Goal: Information Seeking & Learning: Check status

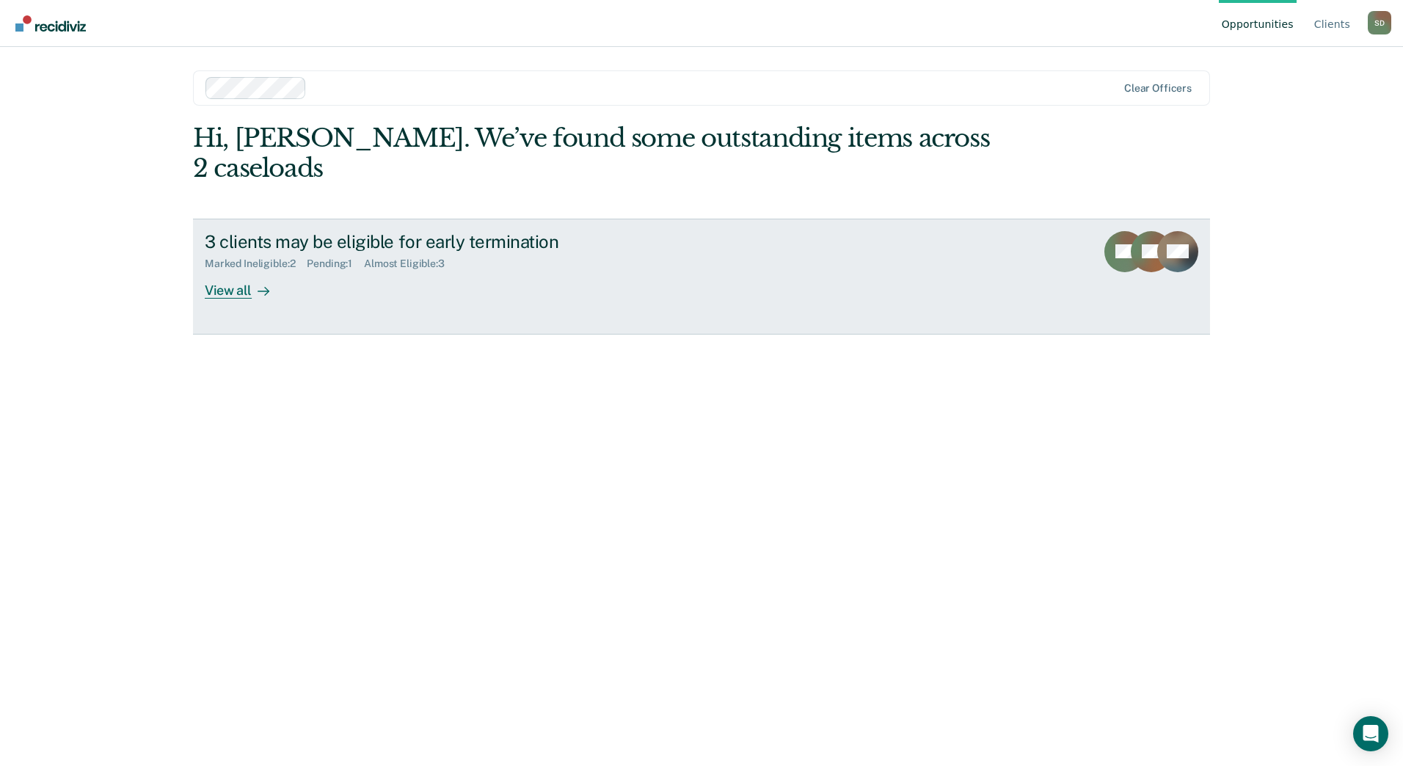
click at [398, 252] on div "Marked Ineligible : 2 Pending : 1 Almost Eligible : 3" at bounding box center [462, 261] width 515 height 18
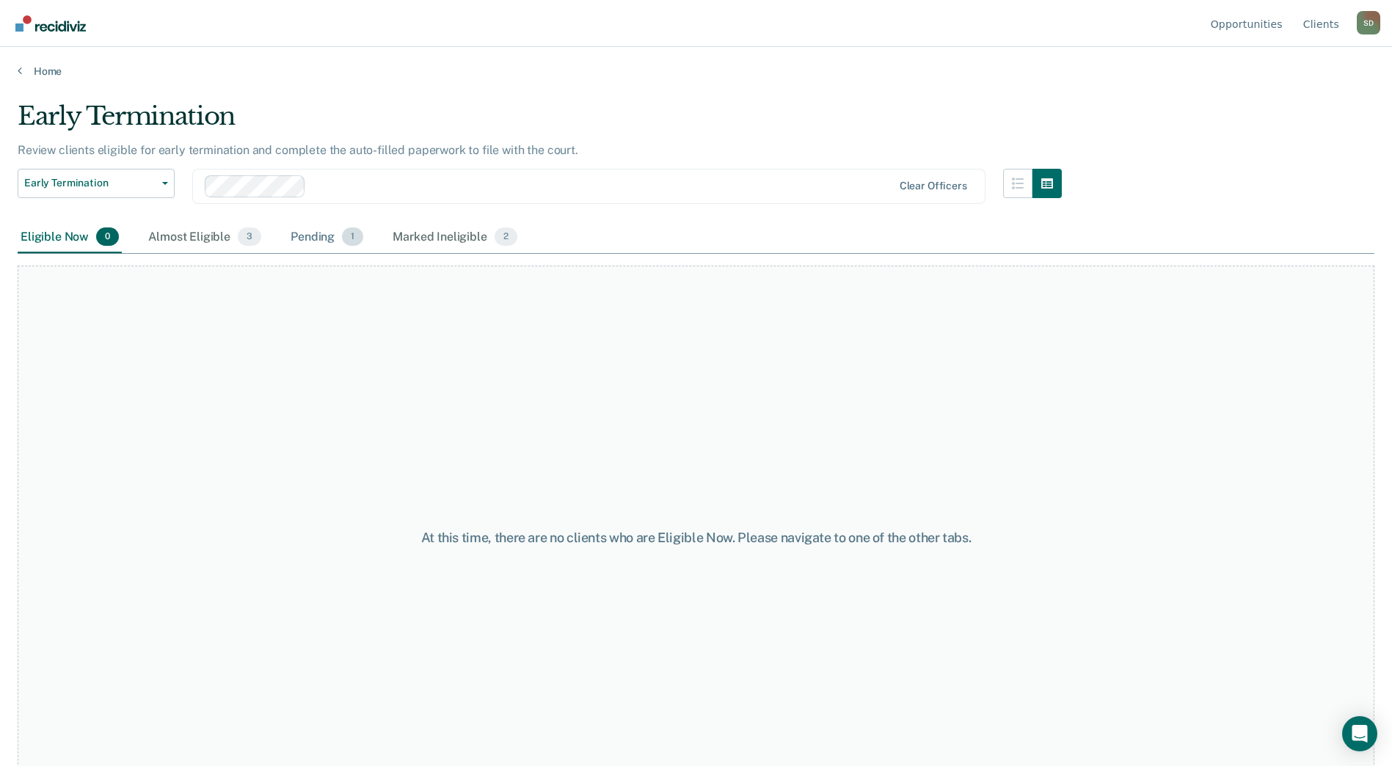
click at [335, 248] on div "Pending 1" at bounding box center [327, 238] width 79 height 32
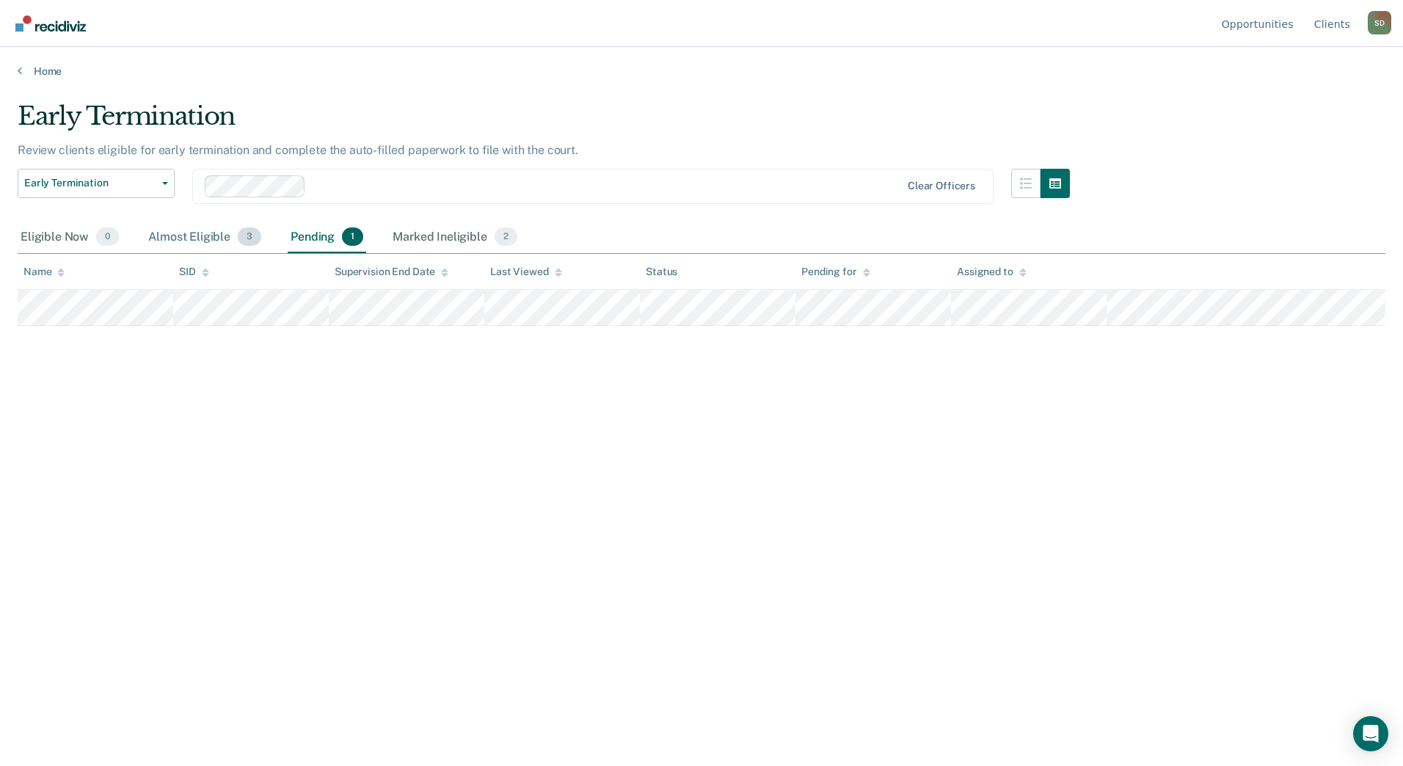
click at [209, 241] on div "Almost Eligible 3" at bounding box center [204, 238] width 119 height 32
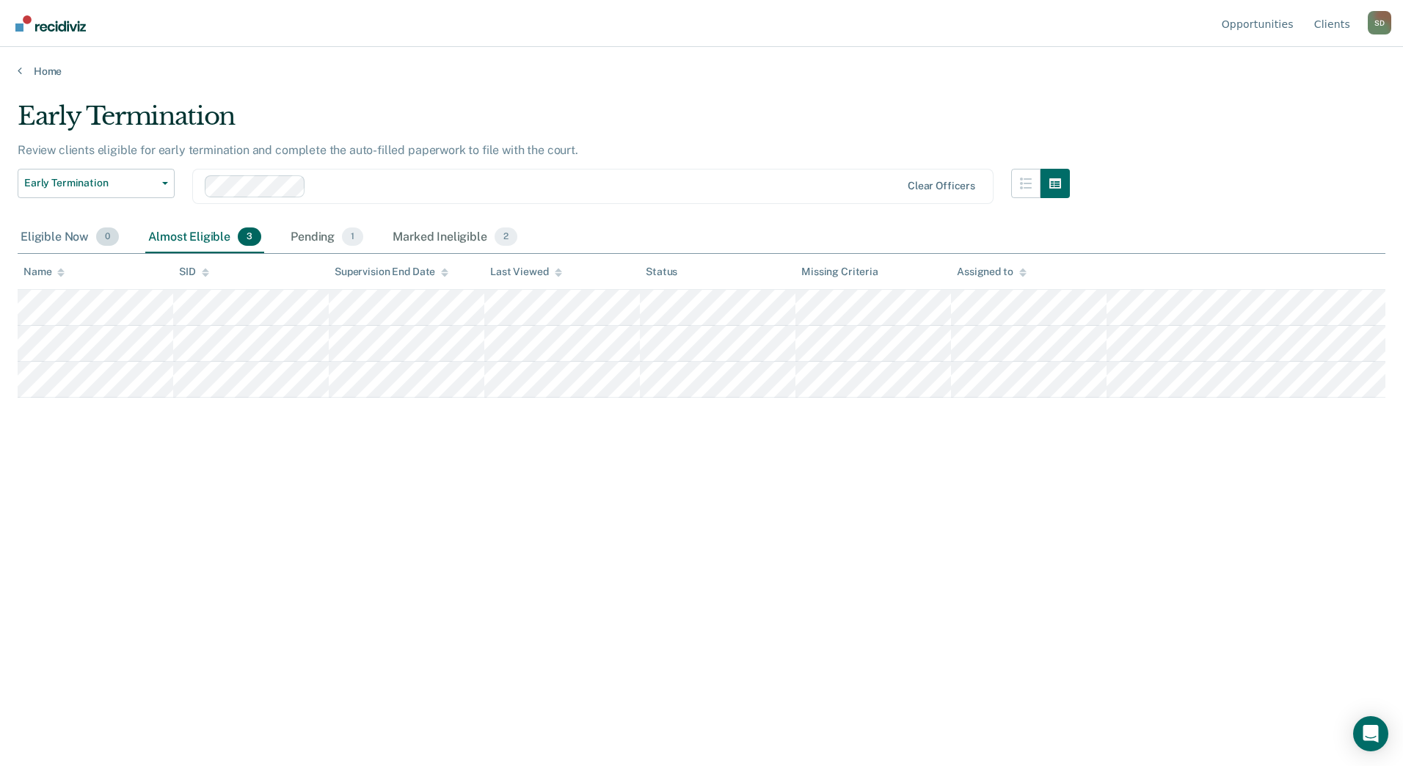
click at [67, 244] on div "Eligible Now 0" at bounding box center [70, 238] width 104 height 32
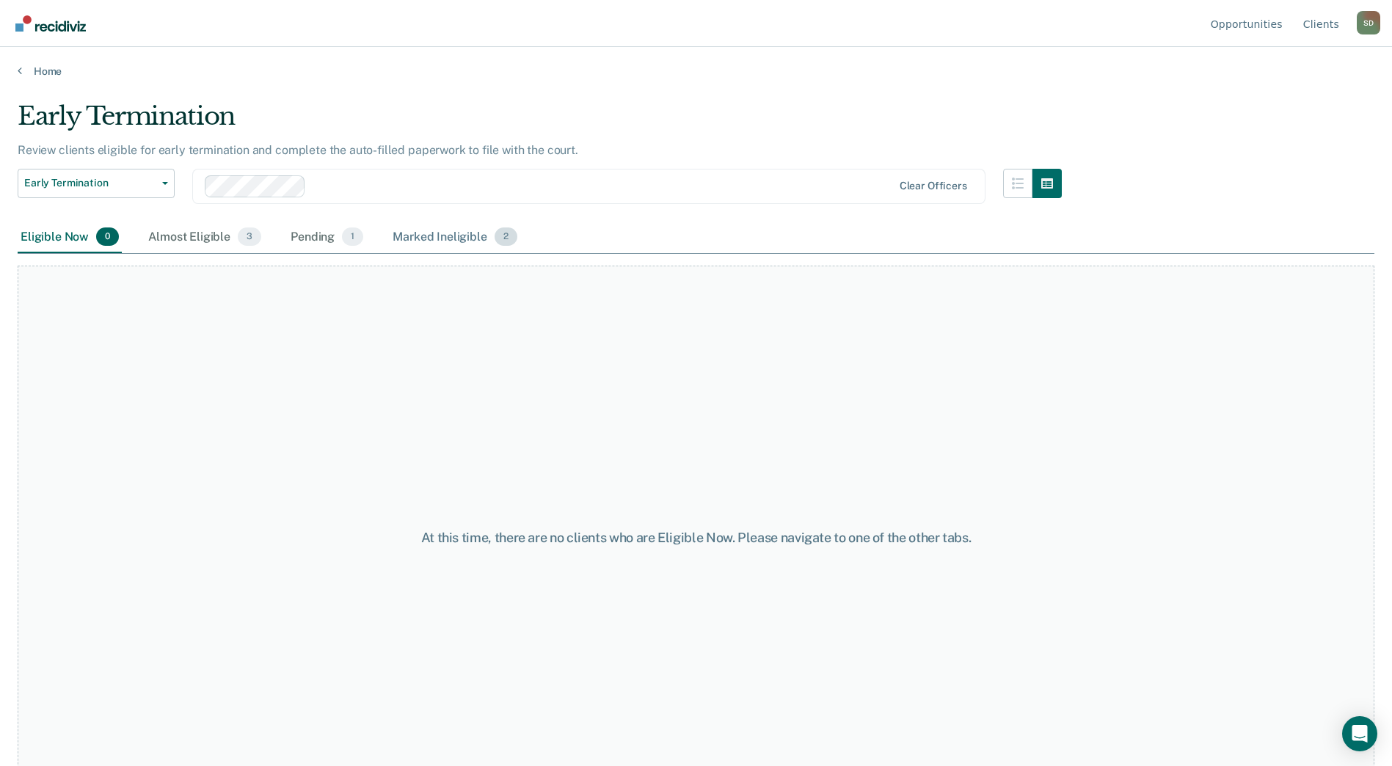
click at [426, 241] on div "Marked Ineligible 2" at bounding box center [455, 238] width 131 height 32
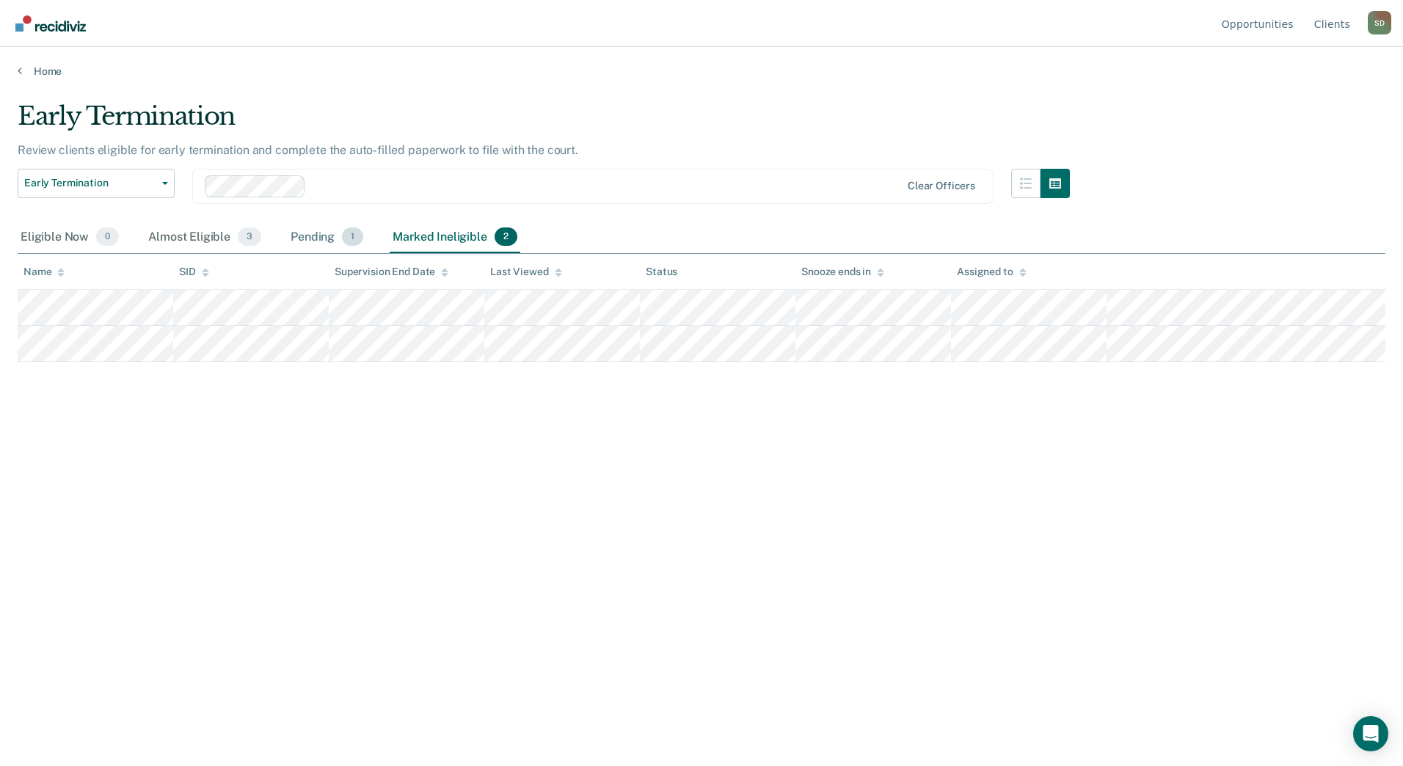
click at [353, 241] on span "1" at bounding box center [352, 236] width 21 height 19
